Goal: Task Accomplishment & Management: Use online tool/utility

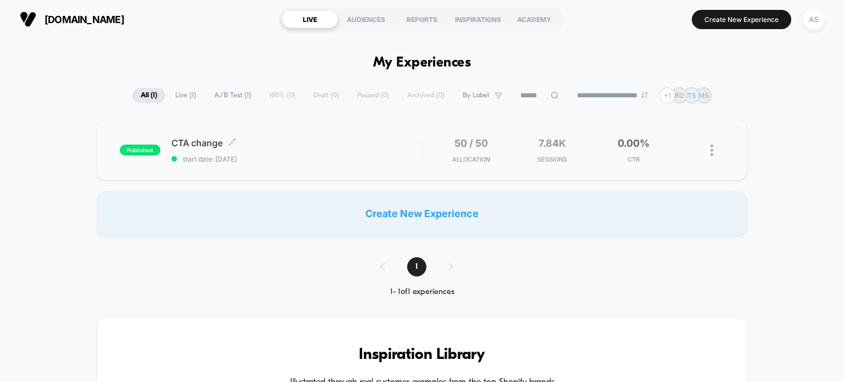
click at [378, 155] on span "start date: [DATE]" at bounding box center [296, 159] width 251 height 8
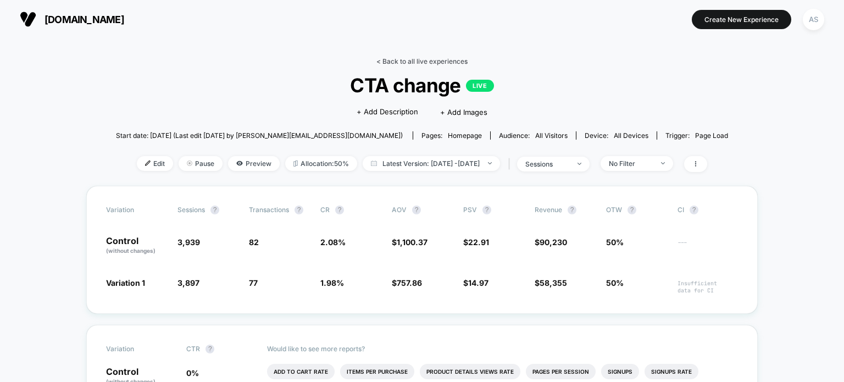
click at [442, 57] on link "< Back to all live experiences" at bounding box center [421, 61] width 91 height 8
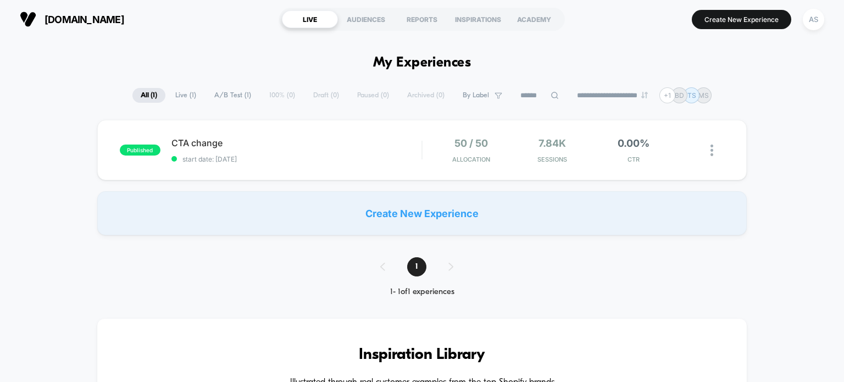
click at [175, 94] on span "Live ( 1 )" at bounding box center [185, 95] width 37 height 15
click at [575, 153] on div "7.84k Sessions" at bounding box center [552, 150] width 76 height 26
click at [692, 146] on icon at bounding box center [692, 150] width 8 height 8
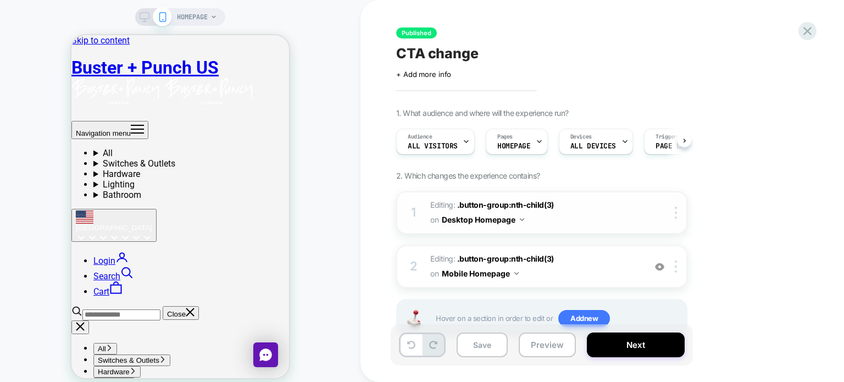
click at [552, 213] on span "Editing : .button-group:nth-child(3) .button-group:nth-child(3) on Desktop Home…" at bounding box center [534, 213] width 209 height 30
click at [515, 219] on button "Desktop Homepage" at bounding box center [483, 220] width 82 height 16
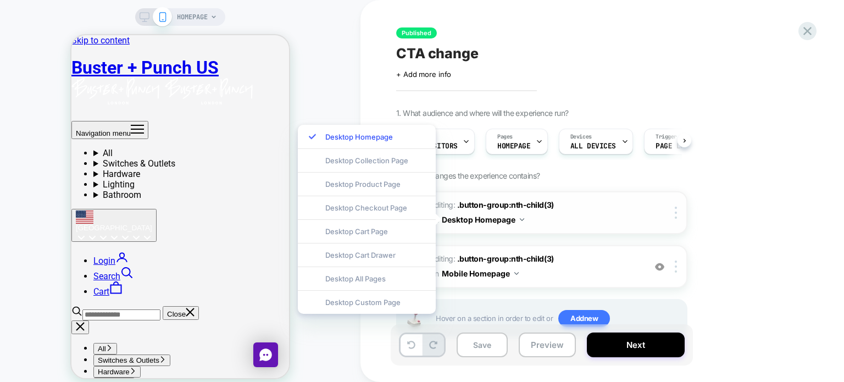
click at [525, 221] on span "Editing : .button-group:nth-child(3) .button-group:nth-child(3) on Desktop Home…" at bounding box center [534, 213] width 209 height 30
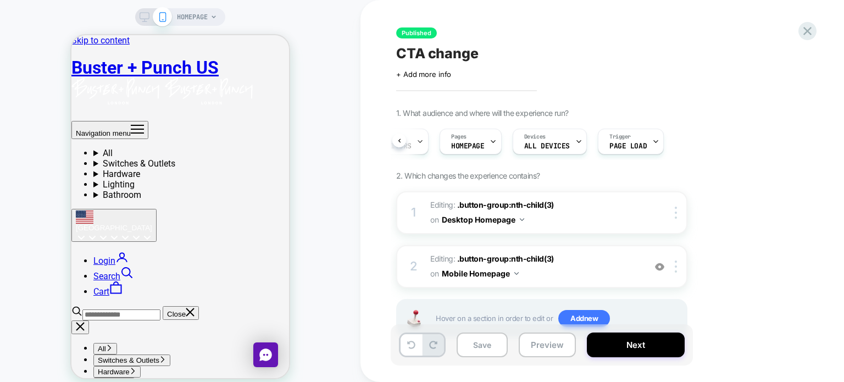
scroll to position [0, 48]
click at [590, 204] on span "Editing : .button-group:nth-child(3) .button-group:nth-child(3) on Desktop Home…" at bounding box center [534, 213] width 209 height 30
click at [523, 220] on button "Desktop Homepage" at bounding box center [483, 220] width 82 height 16
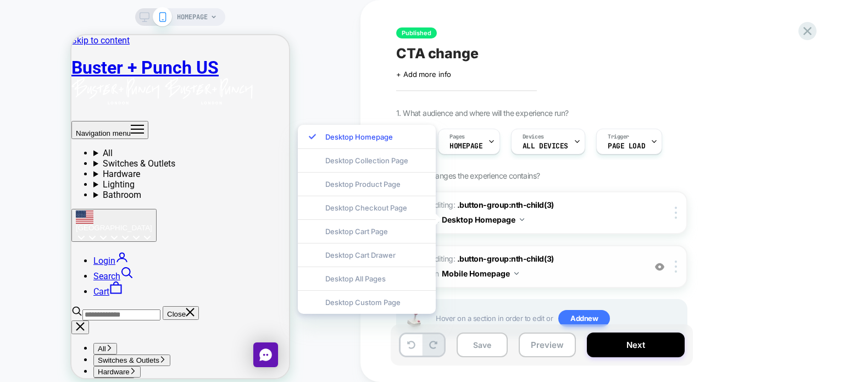
click at [569, 261] on span "Editing : .button-group:nth-child(3) .button-group:nth-child(3) on Mobile Homep…" at bounding box center [534, 267] width 209 height 30
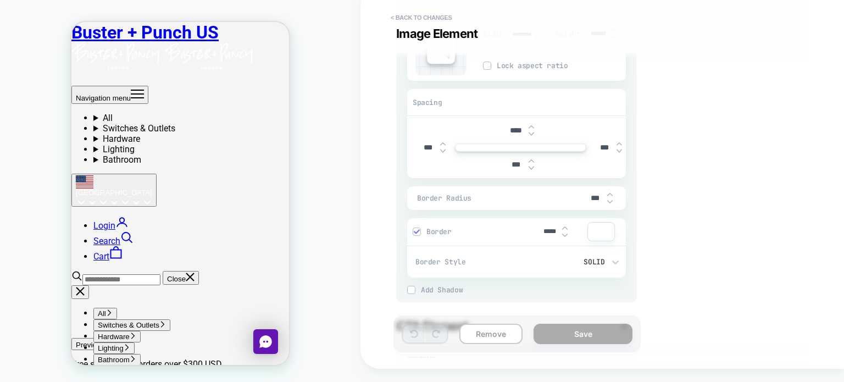
scroll to position [26, 0]
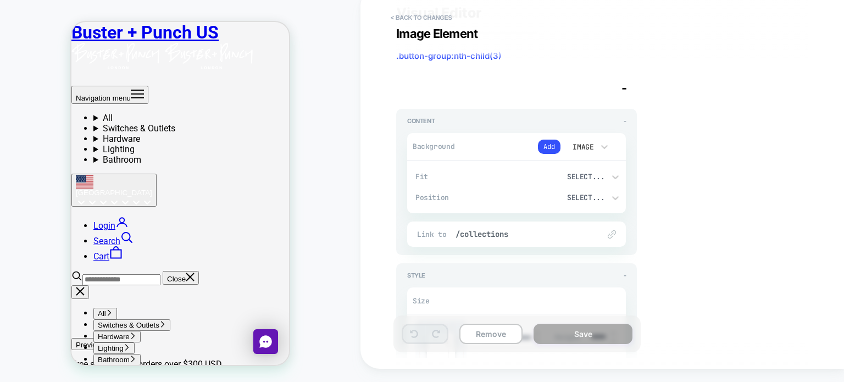
type textarea "*"
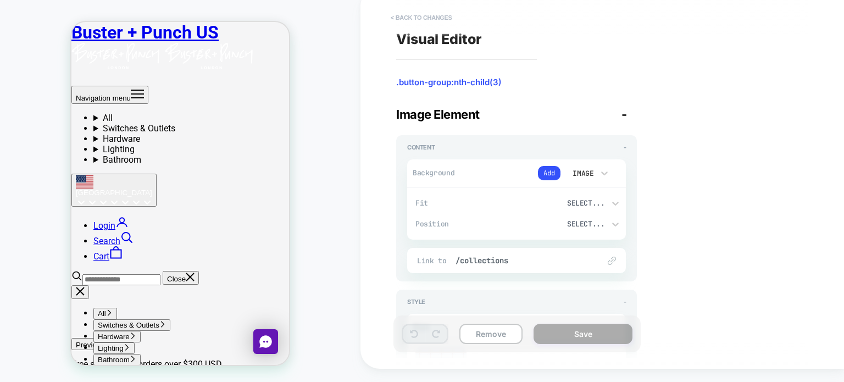
click at [404, 15] on button "< Back to changes" at bounding box center [421, 18] width 73 height 18
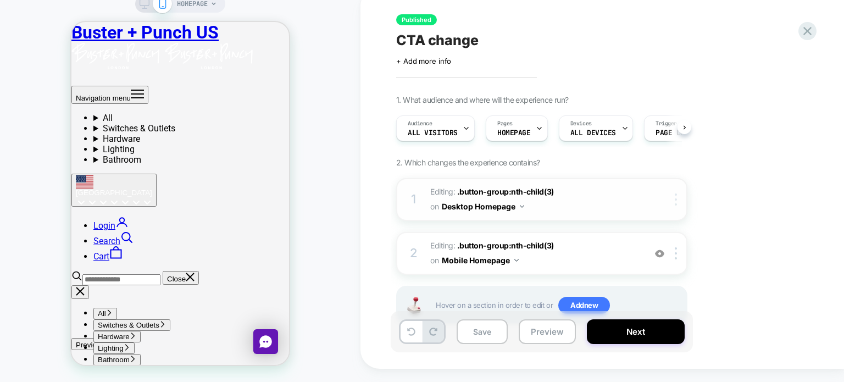
click at [678, 200] on div at bounding box center [678, 199] width 18 height 12
click at [525, 200] on span "Editing : .button-group:nth-child(3) .button-group:nth-child(3) on Desktop Home…" at bounding box center [534, 200] width 209 height 30
click at [516, 206] on button "Desktop Homepage" at bounding box center [483, 206] width 82 height 16
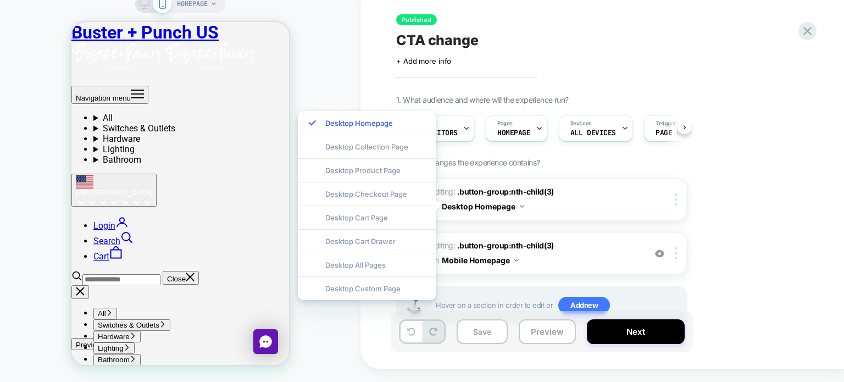
click at [703, 153] on div "1. What audience and where will the experience run? Audience All Visitors Pages…" at bounding box center [596, 223] width 401 height 257
